Goal: Check status: Check status

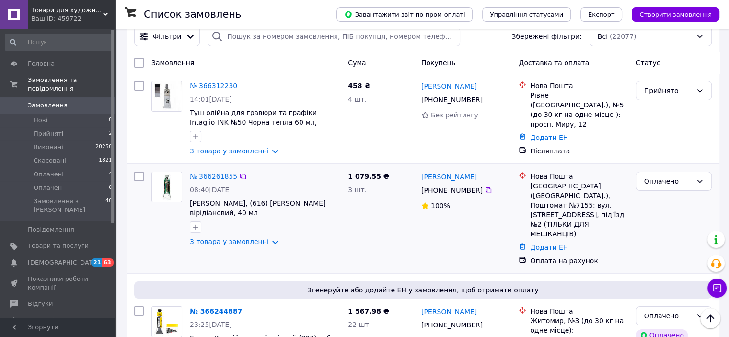
scroll to position [23, 0]
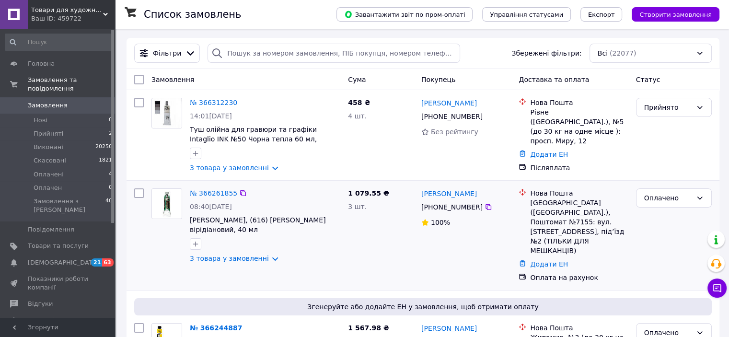
scroll to position [48, 0]
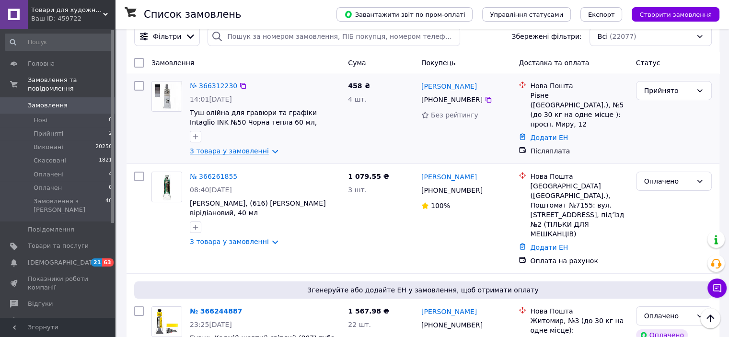
click at [266, 147] on link "3 товара у замовленні" at bounding box center [229, 151] width 79 height 8
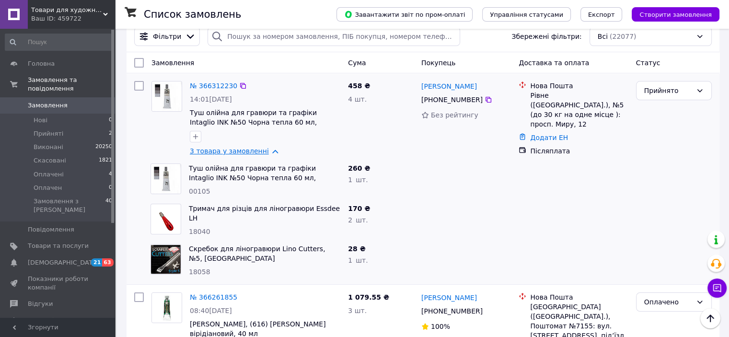
click at [266, 147] on link "3 товара у замовленні" at bounding box center [229, 151] width 79 height 8
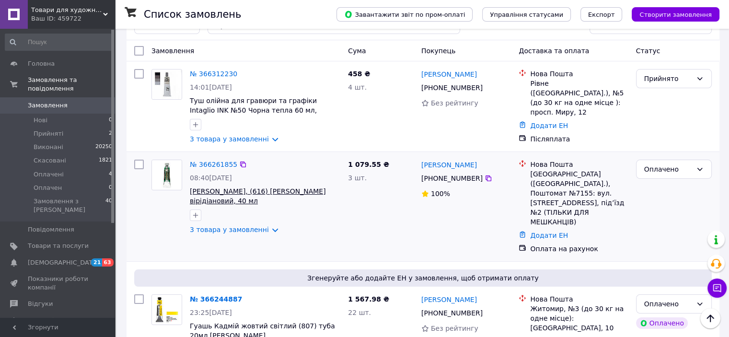
scroll to position [96, 0]
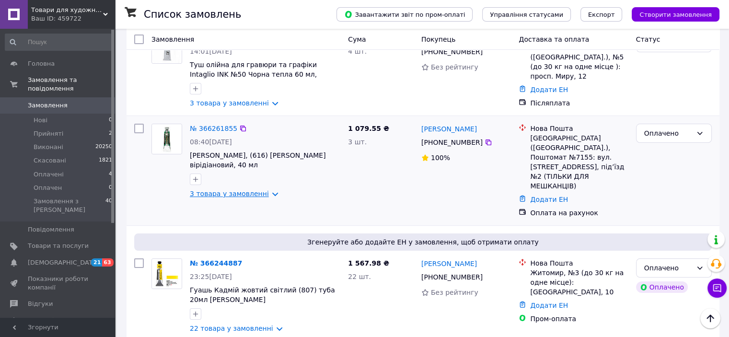
click at [264, 190] on link "3 товара у замовленні" at bounding box center [229, 194] width 79 height 8
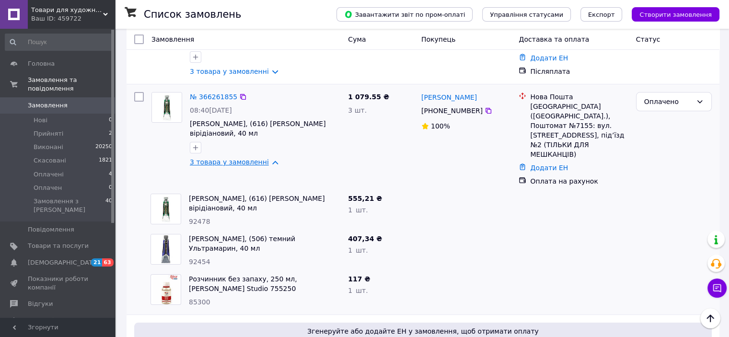
scroll to position [144, 0]
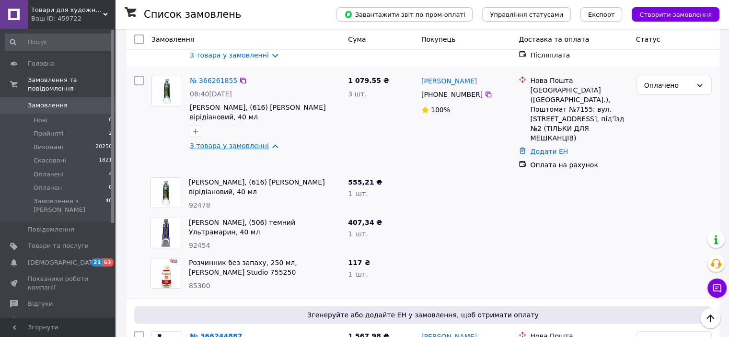
click at [263, 142] on link "3 товара у замовленні" at bounding box center [229, 146] width 79 height 8
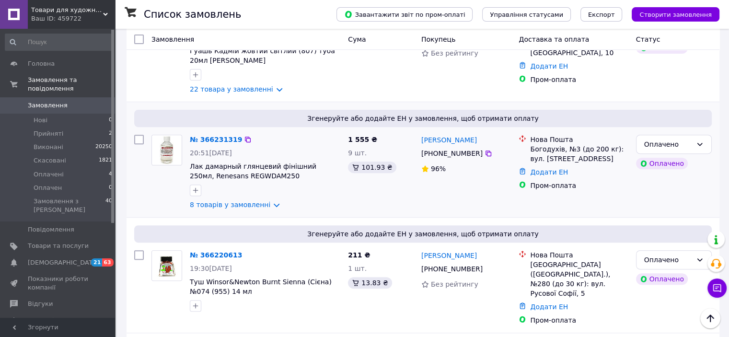
scroll to position [335, 0]
click at [267, 200] on link "8 товарів у замовленні" at bounding box center [230, 204] width 80 height 8
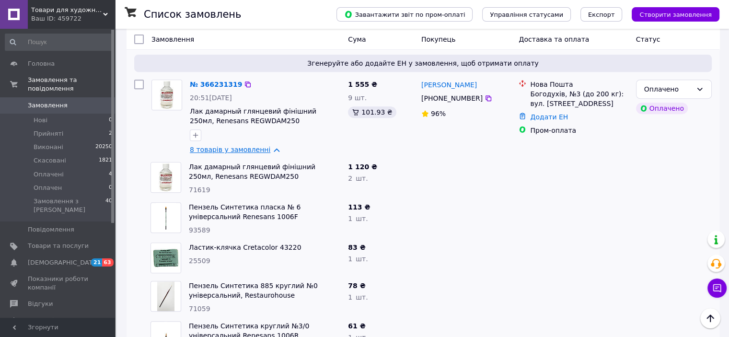
scroll to position [383, 0]
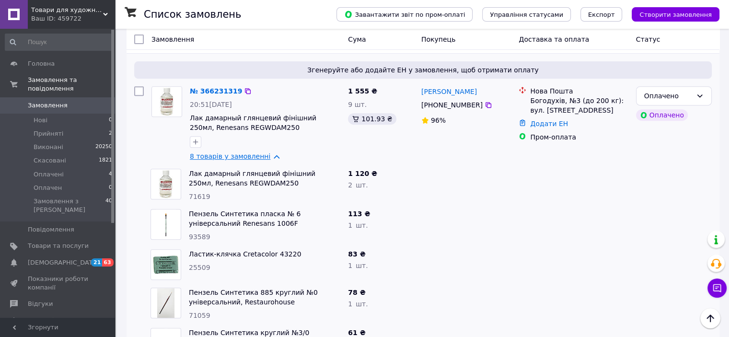
click at [265, 152] on link "8 товарів у замовленні" at bounding box center [230, 156] width 80 height 8
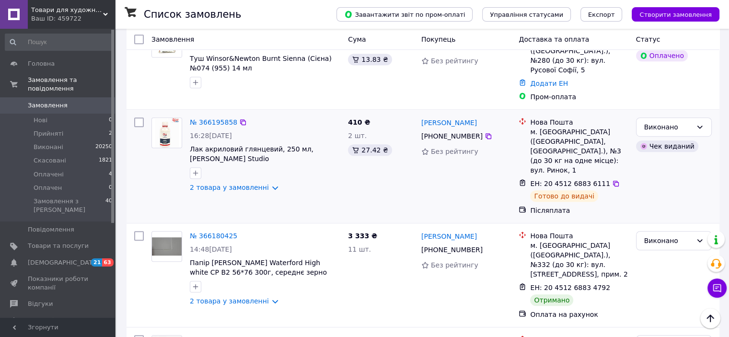
scroll to position [575, 0]
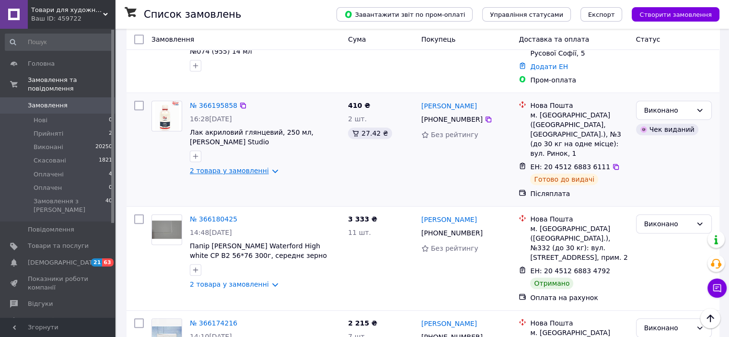
click at [263, 167] on link "2 товара у замовленні" at bounding box center [229, 171] width 79 height 8
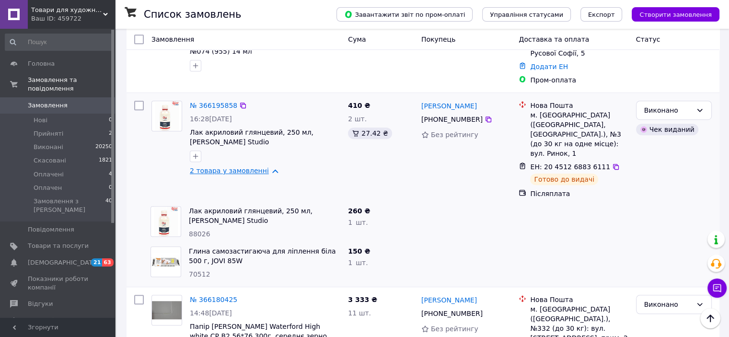
click at [263, 167] on link "2 товара у замовленні" at bounding box center [229, 171] width 79 height 8
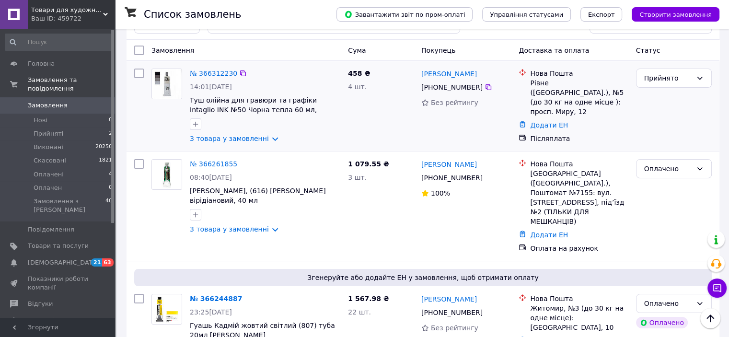
scroll to position [0, 0]
